Goal: Information Seeking & Learning: Check status

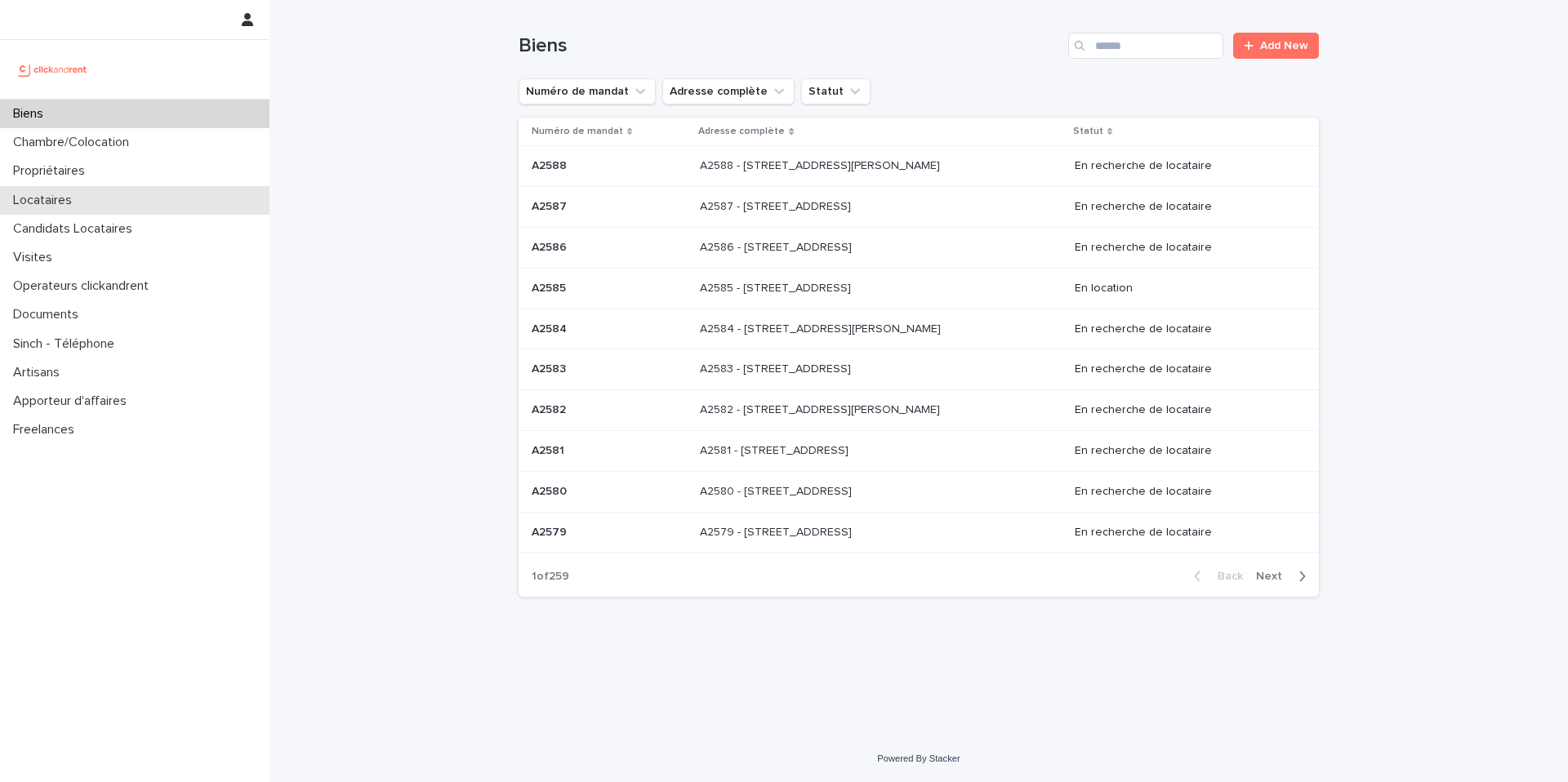
click at [123, 195] on div "Locataires" at bounding box center [134, 200] width 270 height 28
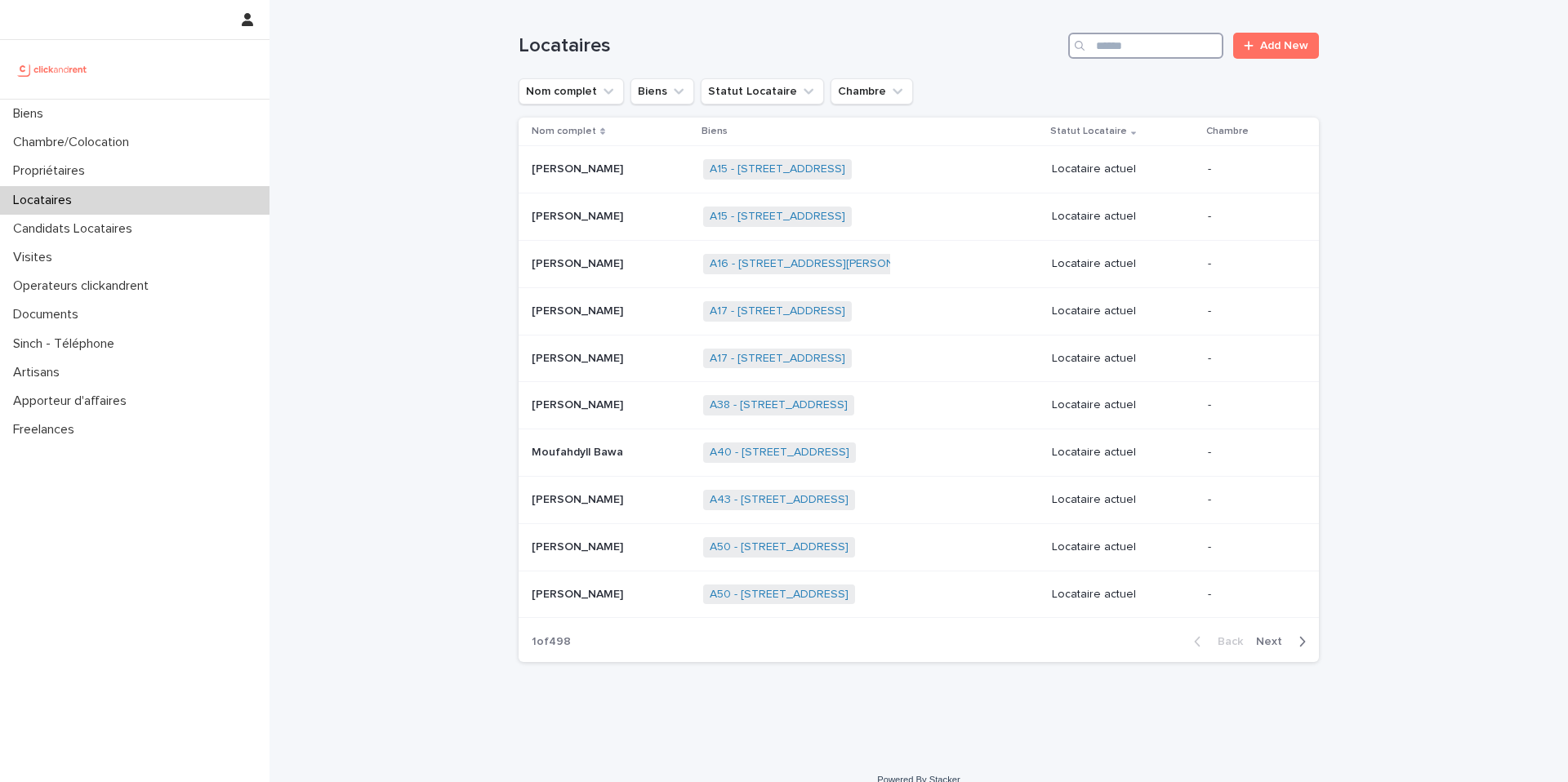
click at [1109, 52] on input "Search" at bounding box center [1146, 45] width 155 height 26
paste input "**********"
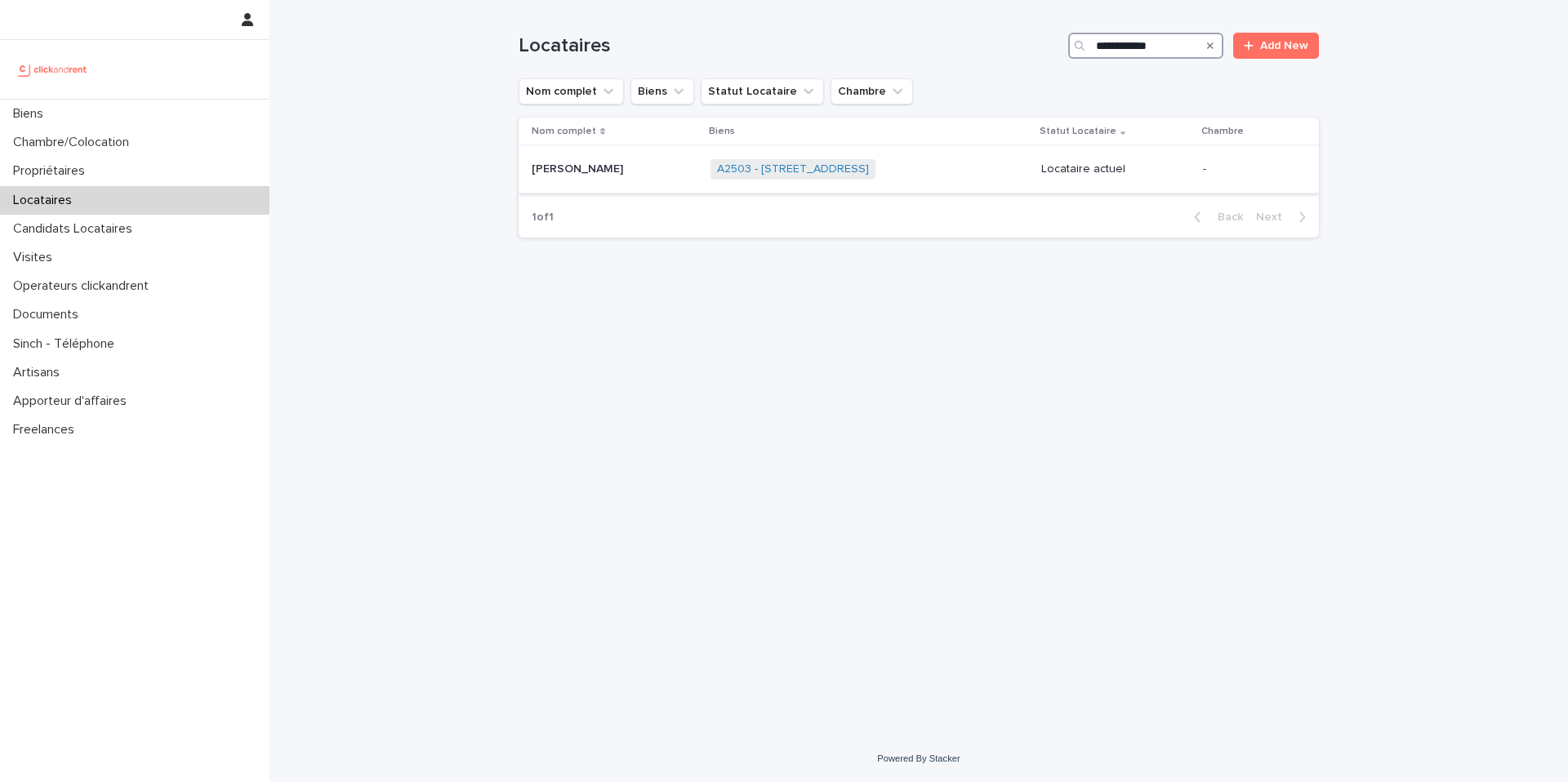
type input "**********"
click at [1060, 168] on p "Locataire actuel" at bounding box center [1115, 170] width 149 height 14
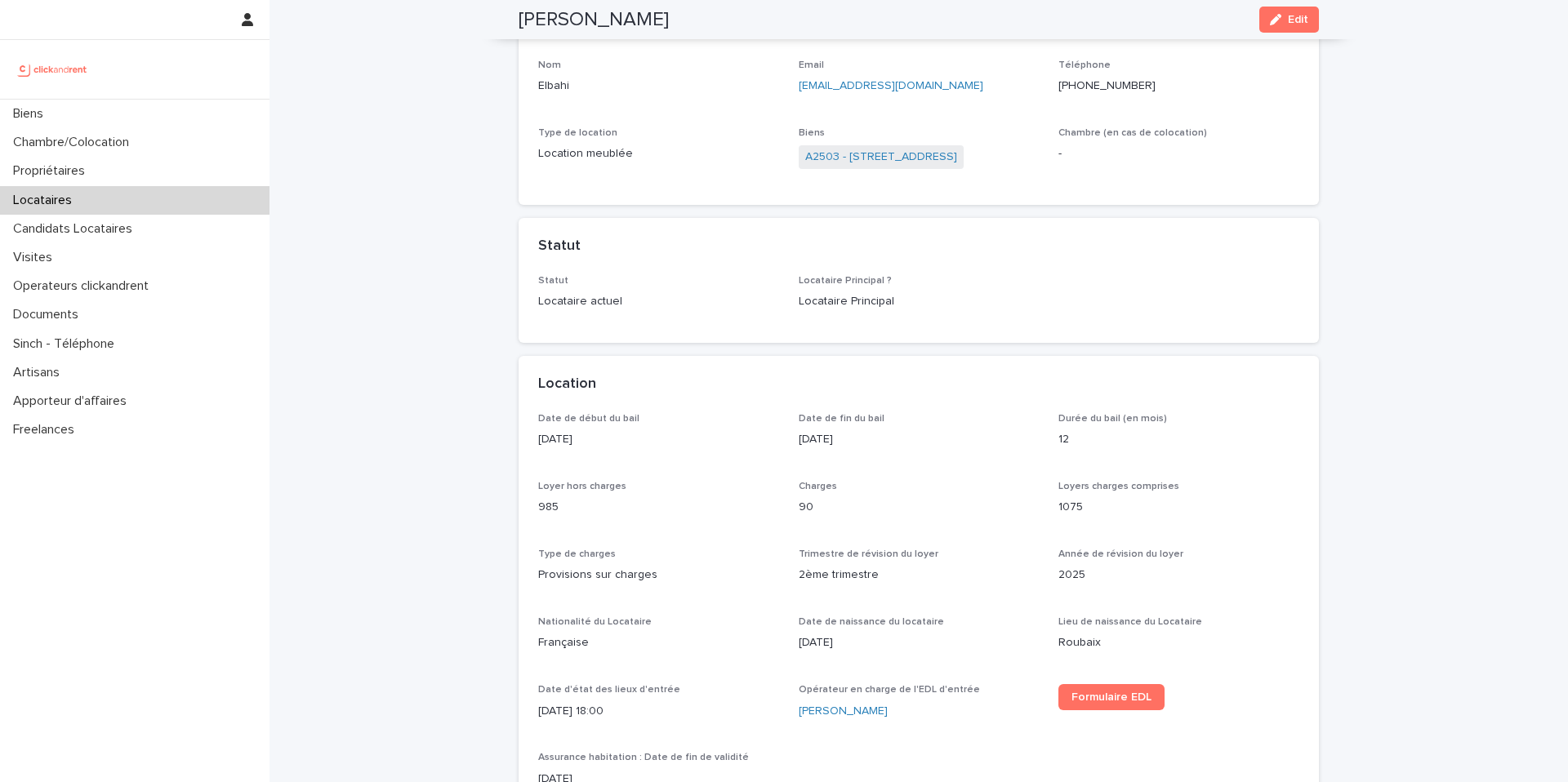
scroll to position [185, 0]
click at [948, 159] on link "A2503 - [STREET_ADDRESS]" at bounding box center [880, 154] width 152 height 17
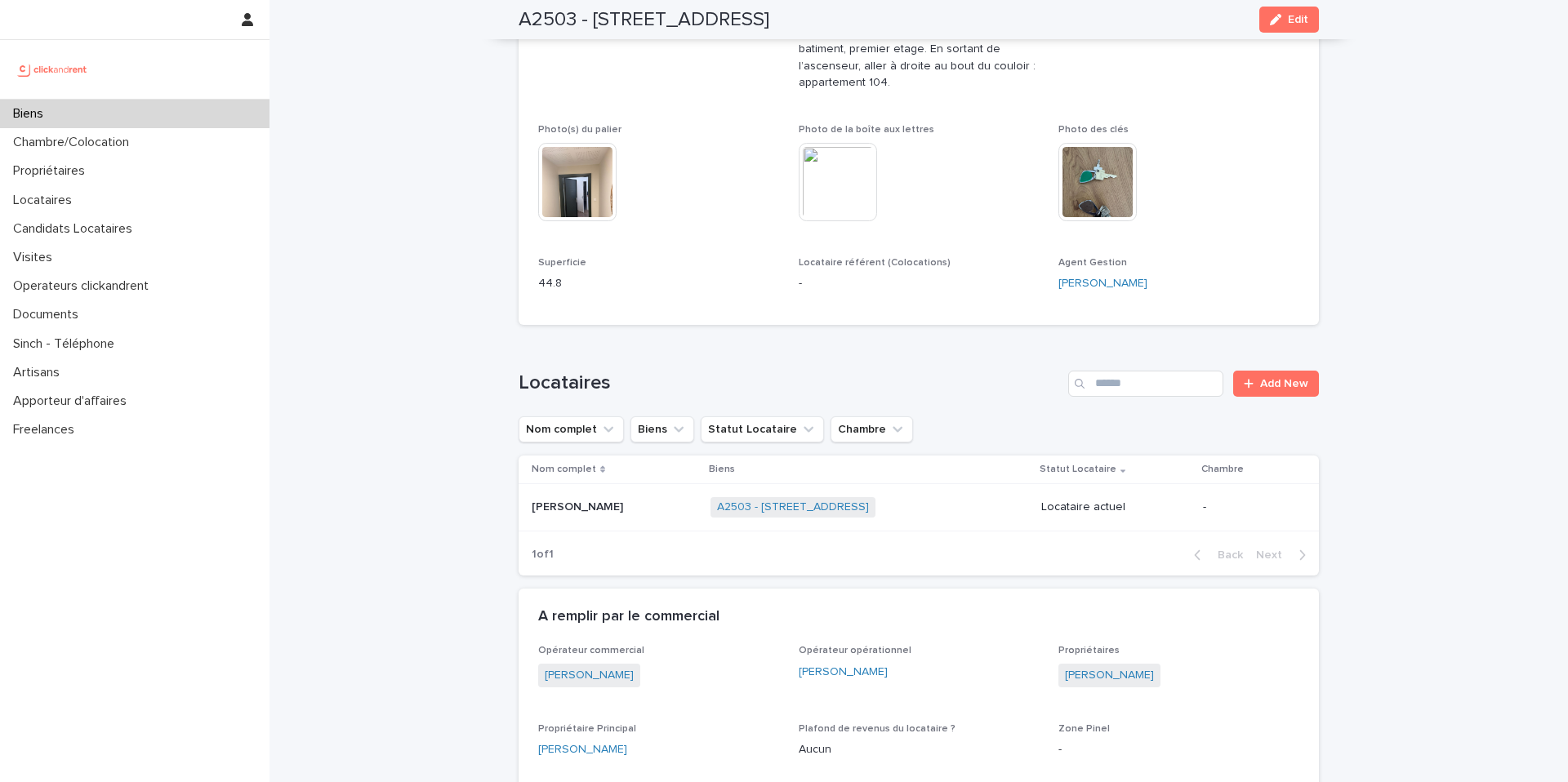
scroll to position [423, 0]
click at [588, 498] on div "[PERSON_NAME]" at bounding box center [613, 507] width 166 height 26
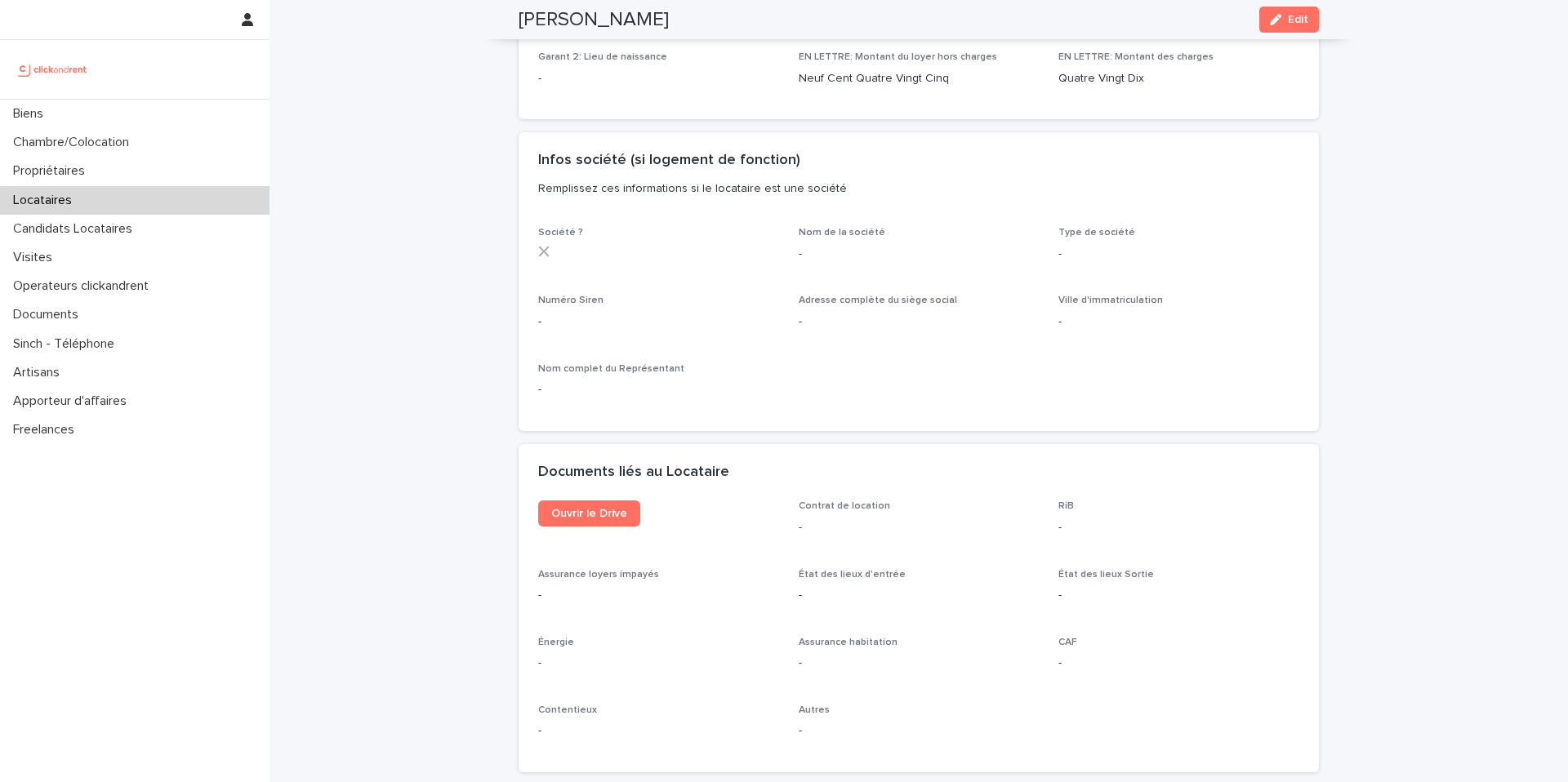
scroll to position [1458, 0]
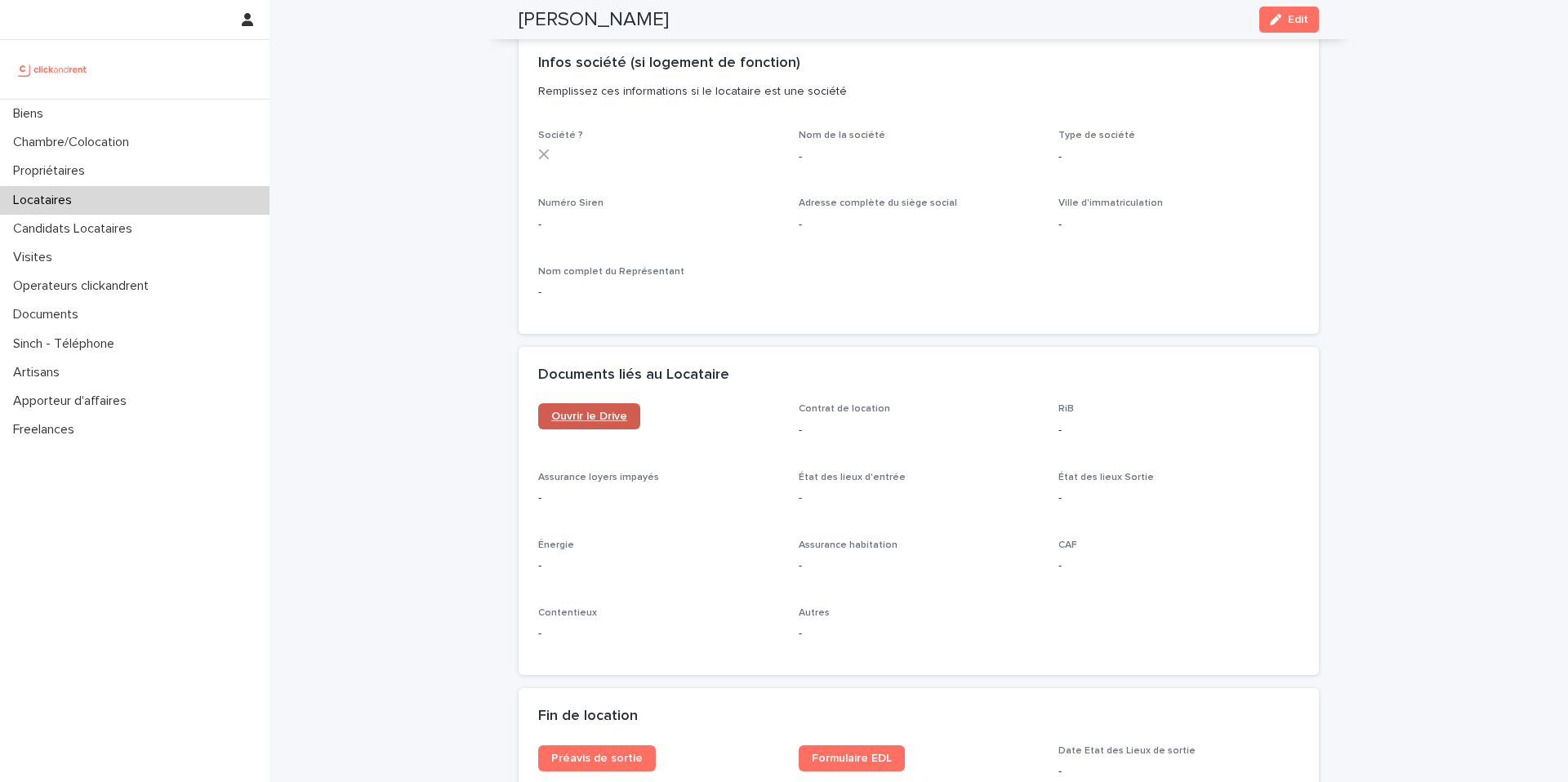
click at [576, 416] on span "Ouvrir le Drive" at bounding box center [588, 416] width 75 height 12
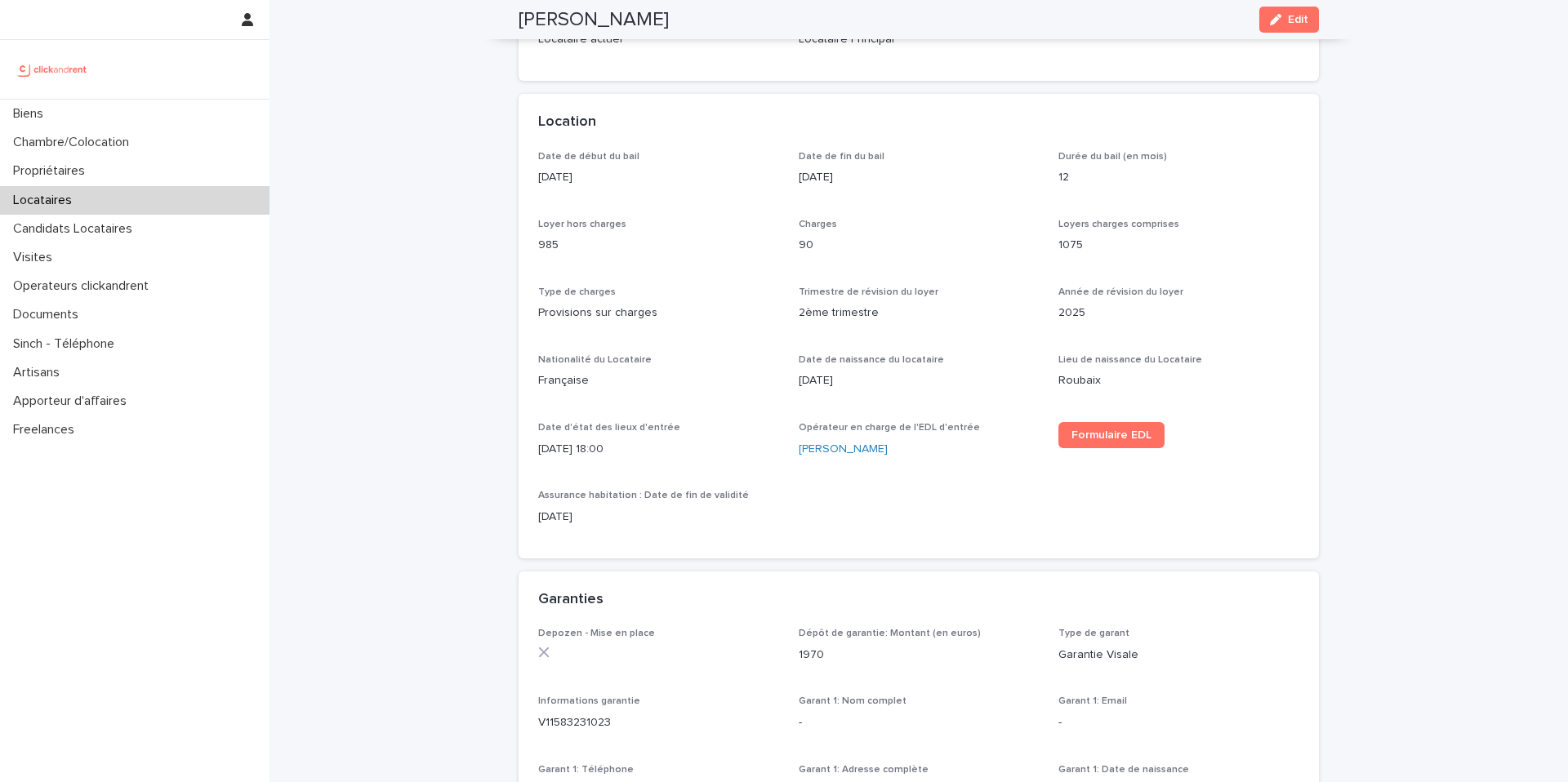
scroll to position [0, 0]
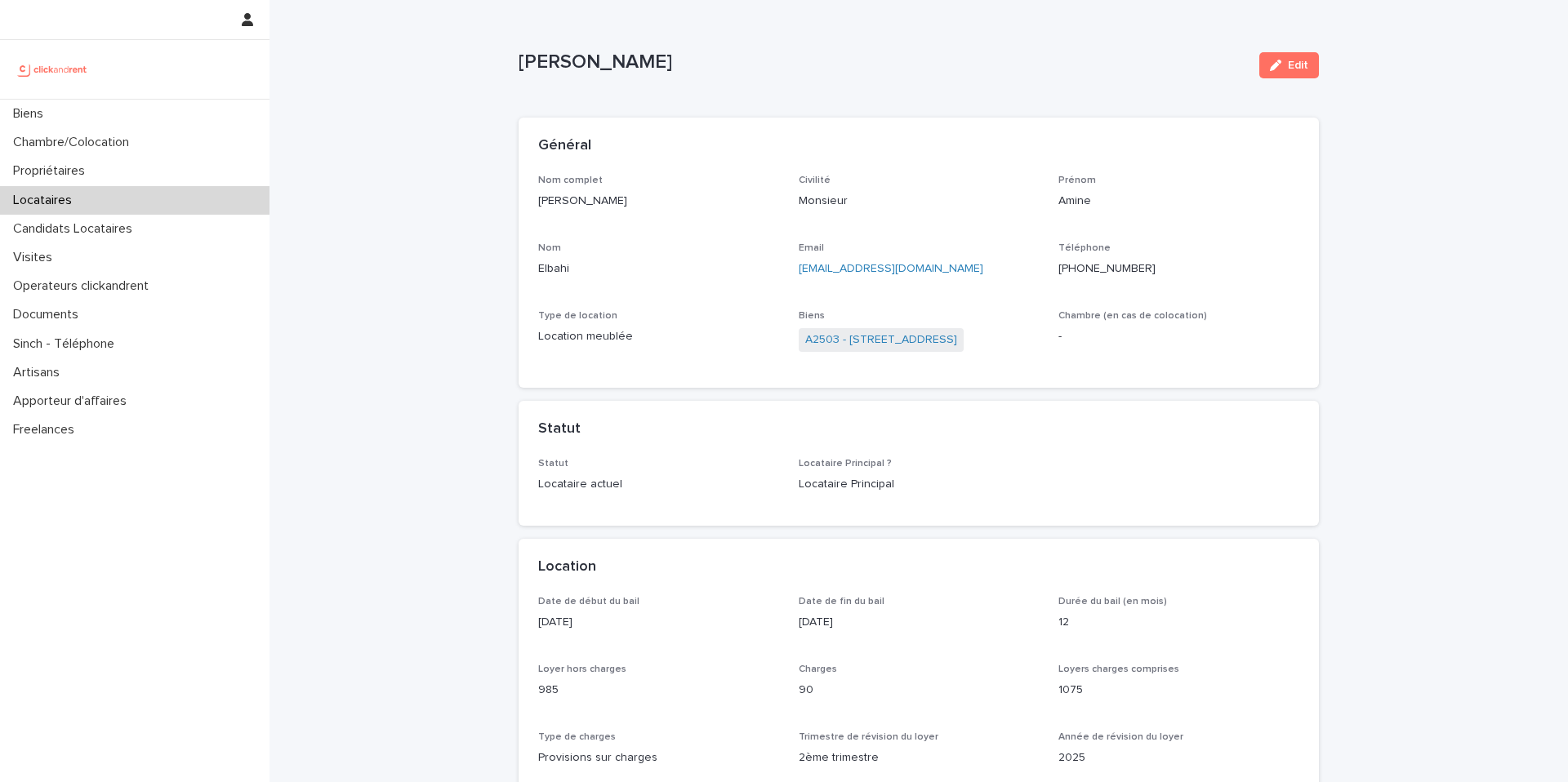
click at [568, 60] on p "[PERSON_NAME]" at bounding box center [882, 63] width 727 height 24
copy div "[PERSON_NAME] Edit Sorry, there was an error saving your record. Please try aga…"
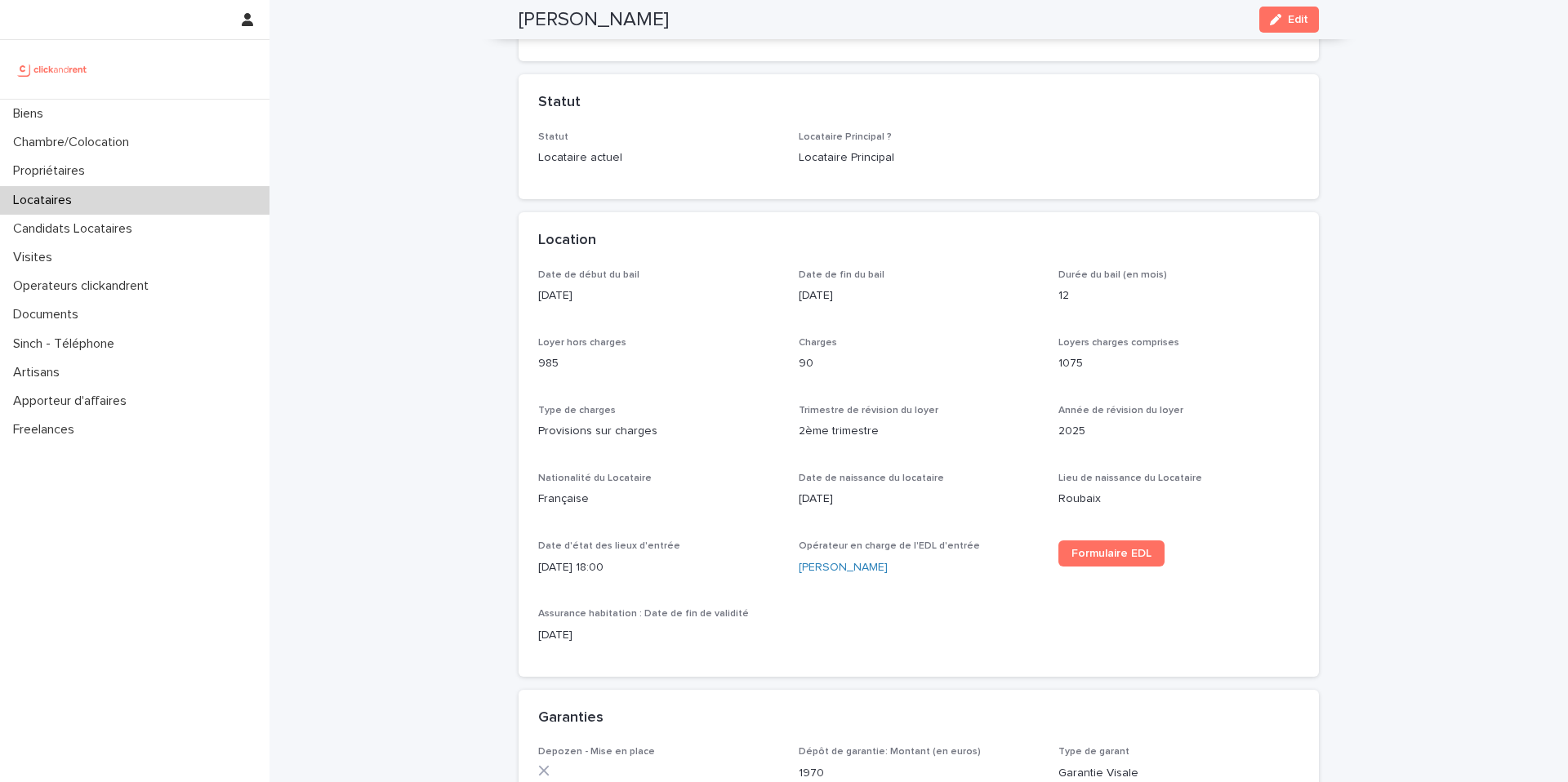
scroll to position [326, 0]
